Goal: Transaction & Acquisition: Purchase product/service

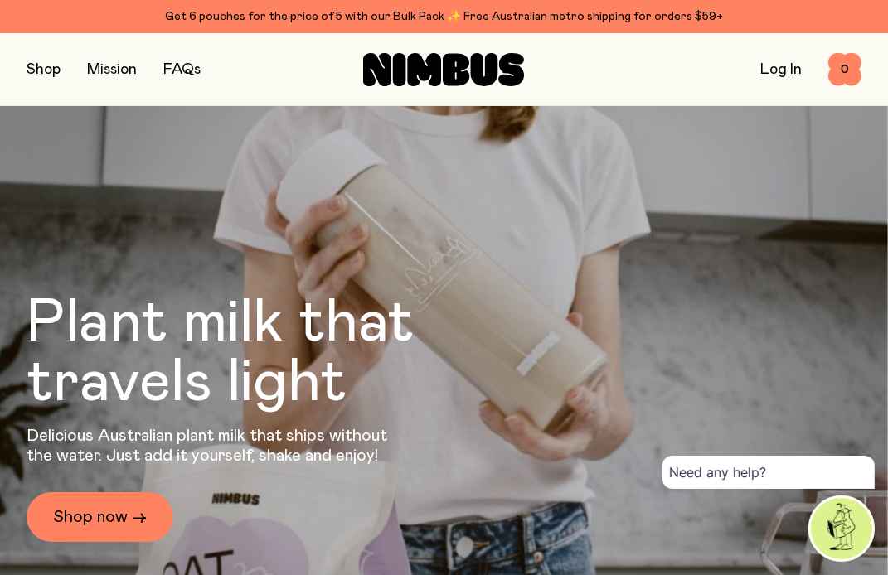
click at [761, 71] on link "Log In" at bounding box center [780, 69] width 41 height 15
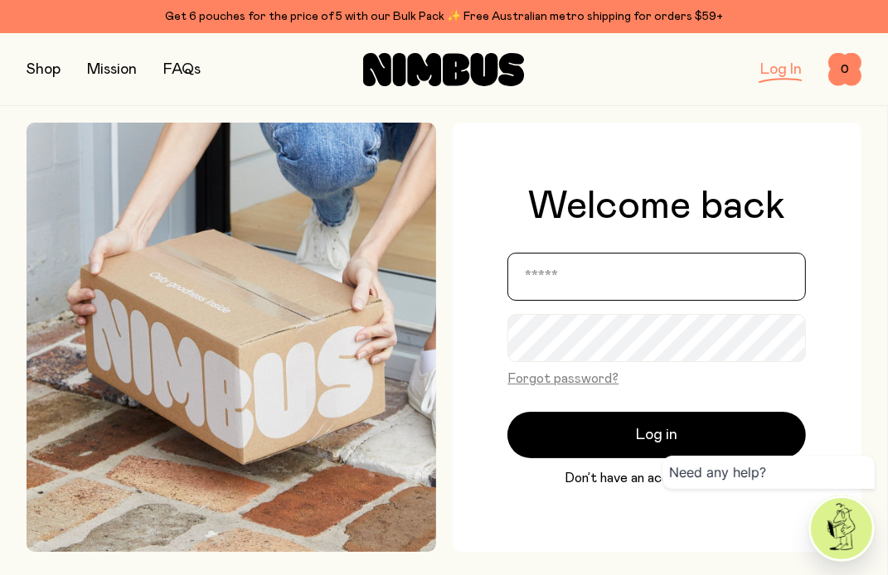
type input "**********"
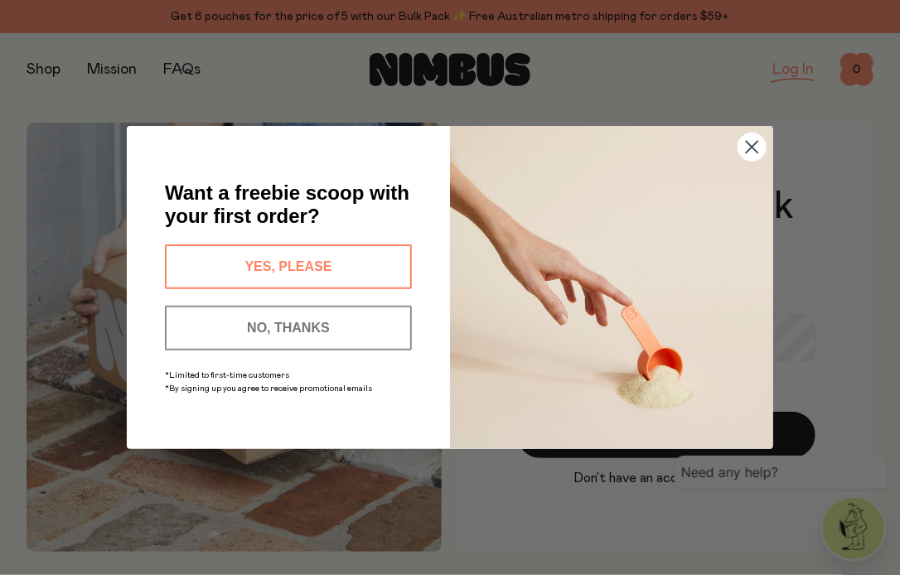
click at [755, 145] on icon "Close dialog" at bounding box center [753, 148] width 12 height 12
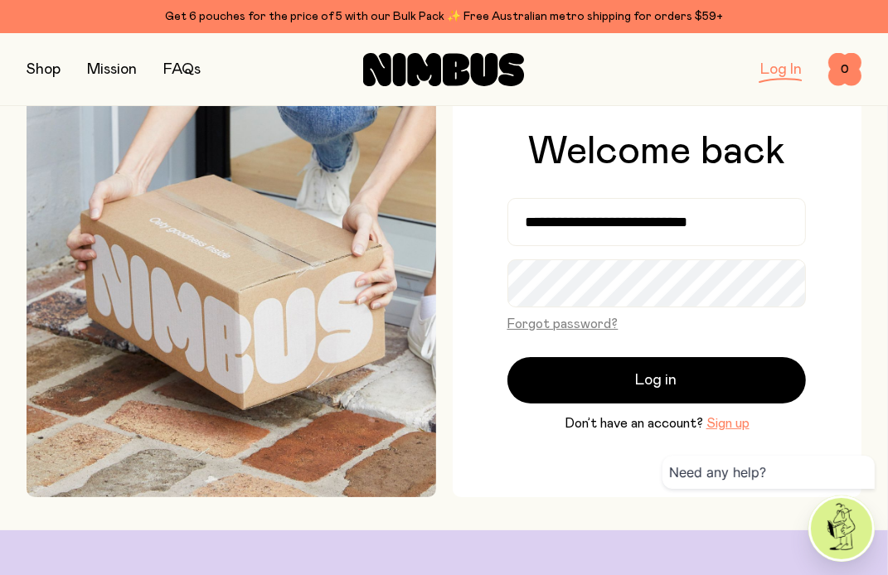
scroll to position [83, 0]
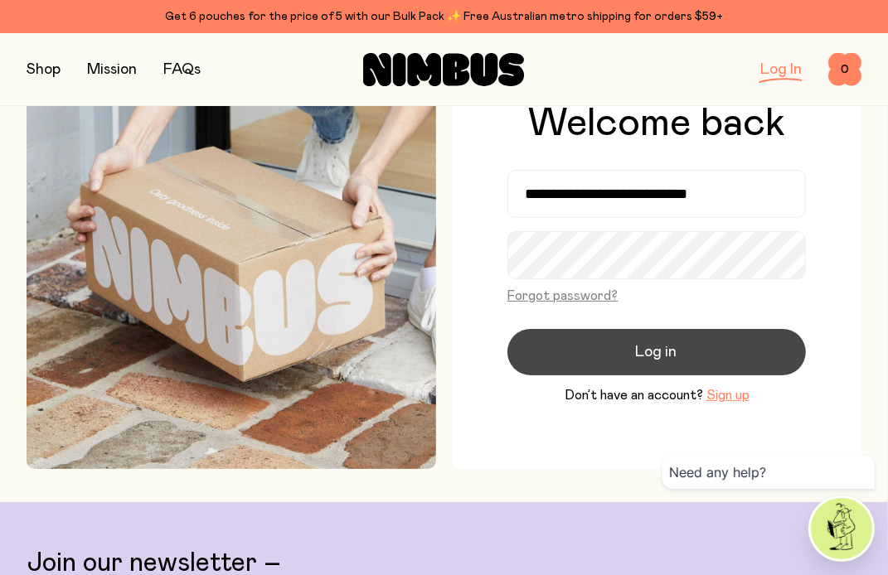
click at [540, 346] on button "Log in" at bounding box center [656, 352] width 298 height 46
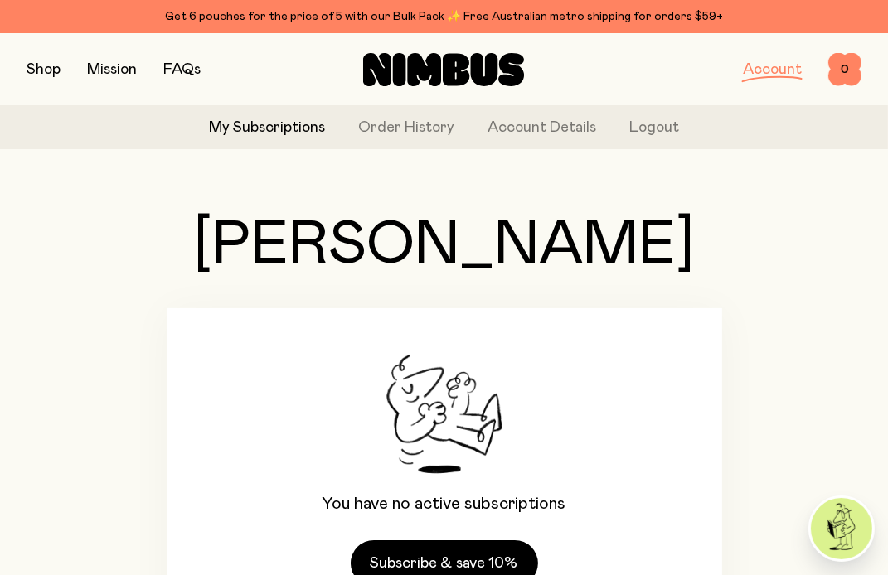
click at [46, 66] on button "button" at bounding box center [44, 69] width 34 height 23
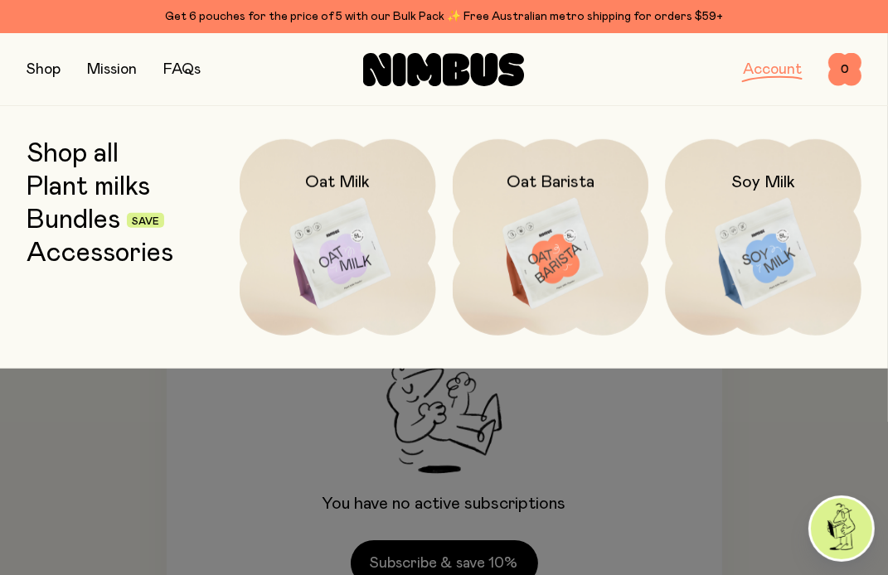
click at [321, 236] on img at bounding box center [338, 254] width 196 height 230
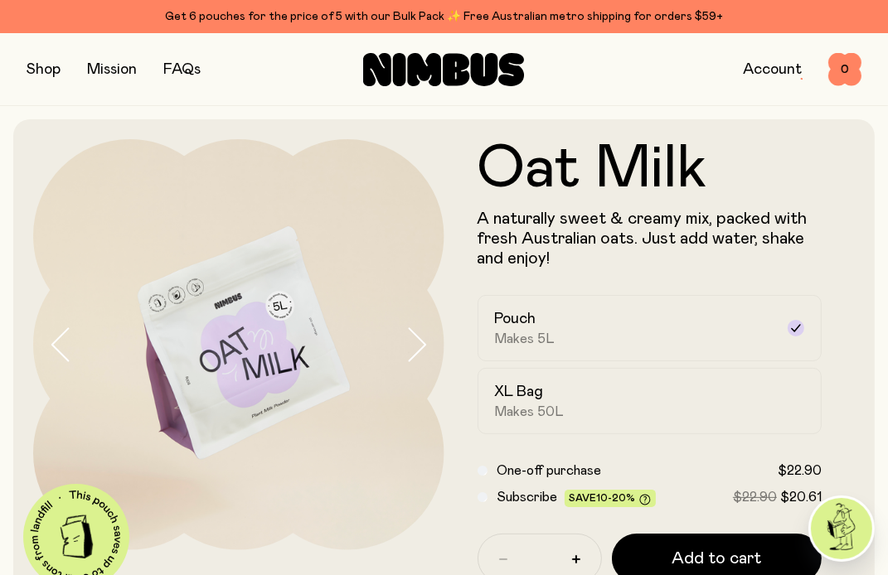
scroll to position [166, 0]
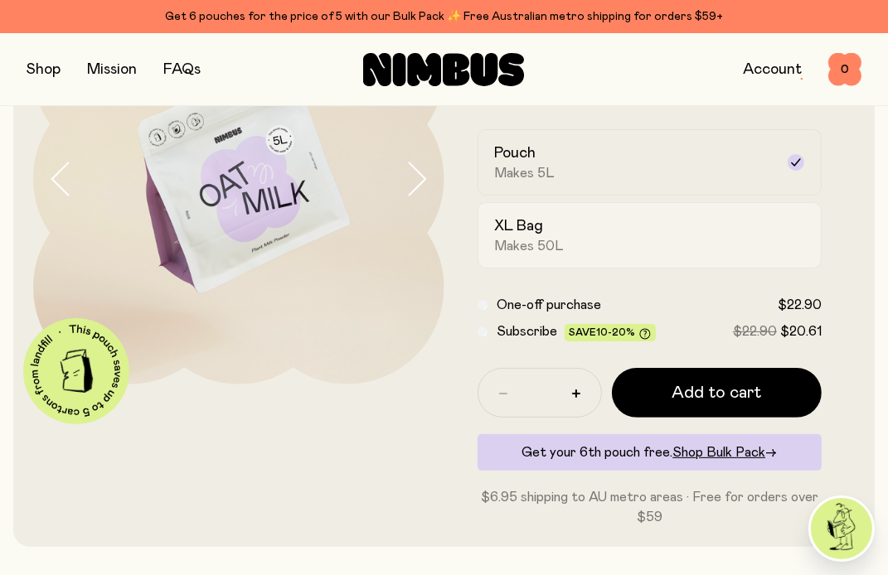
click at [508, 220] on h2 "XL Bag" at bounding box center [519, 226] width 49 height 20
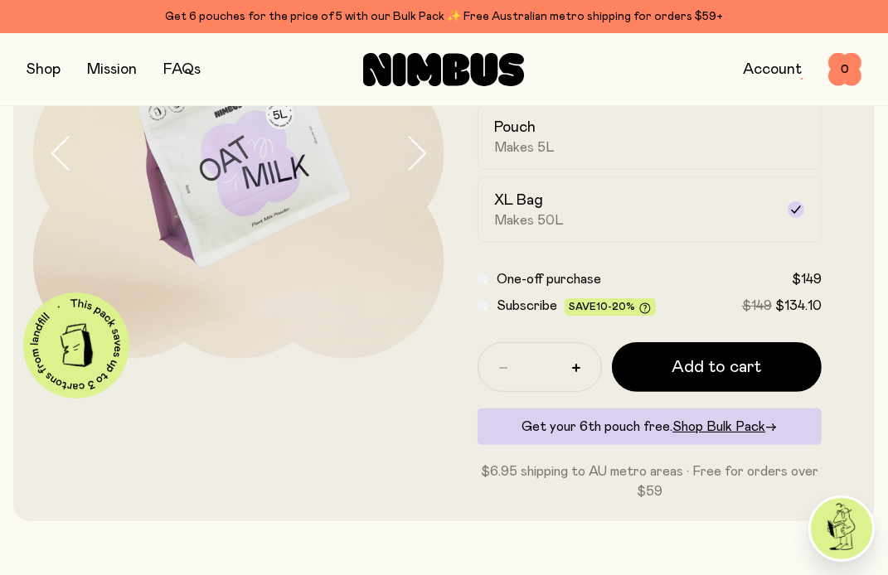
scroll to position [249, 0]
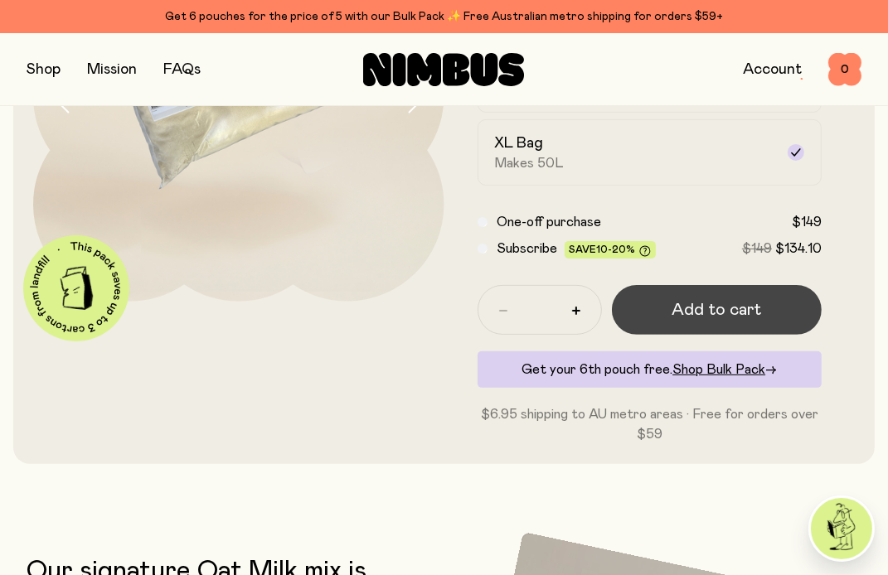
click at [697, 306] on span "Add to cart" at bounding box center [716, 309] width 90 height 23
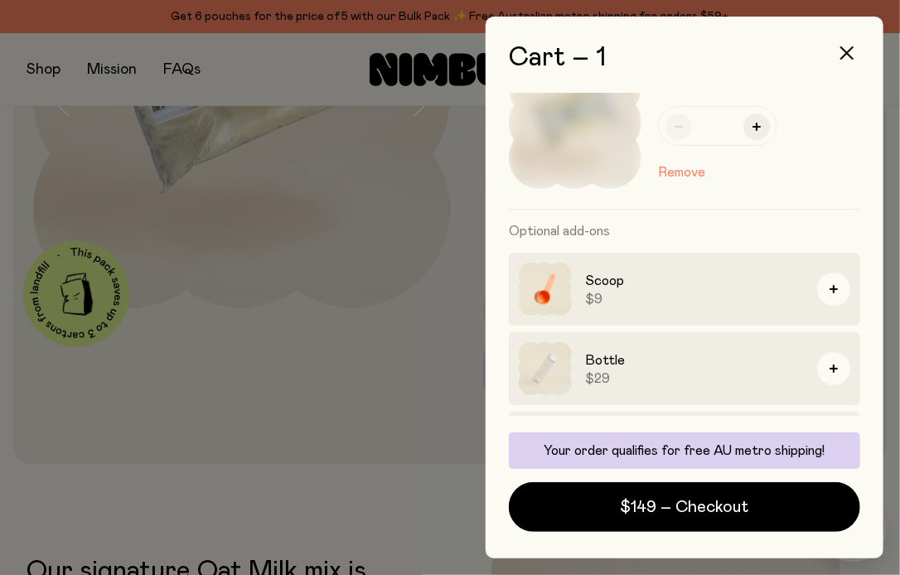
scroll to position [124, 0]
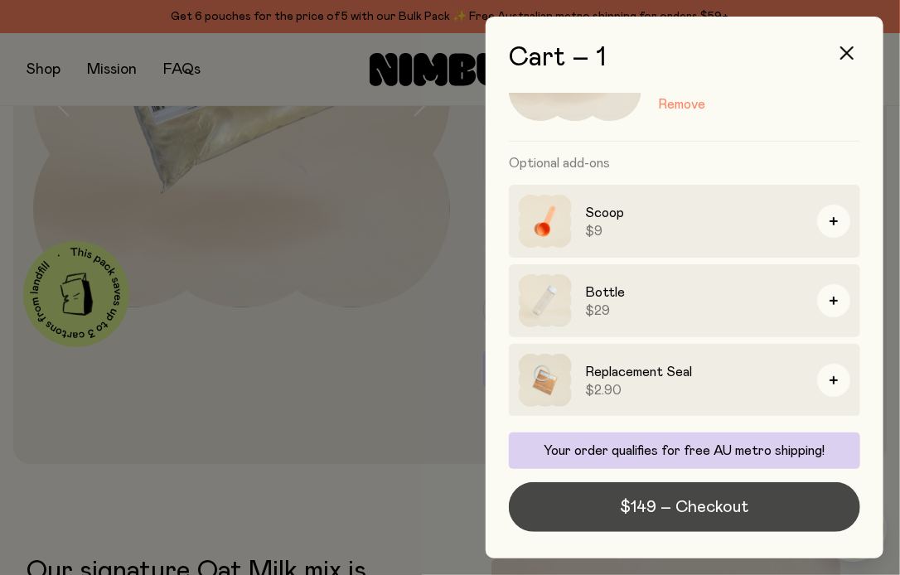
click at [582, 505] on button "$149 – Checkout" at bounding box center [684, 507] width 351 height 50
